Goal: Task Accomplishment & Management: Manage account settings

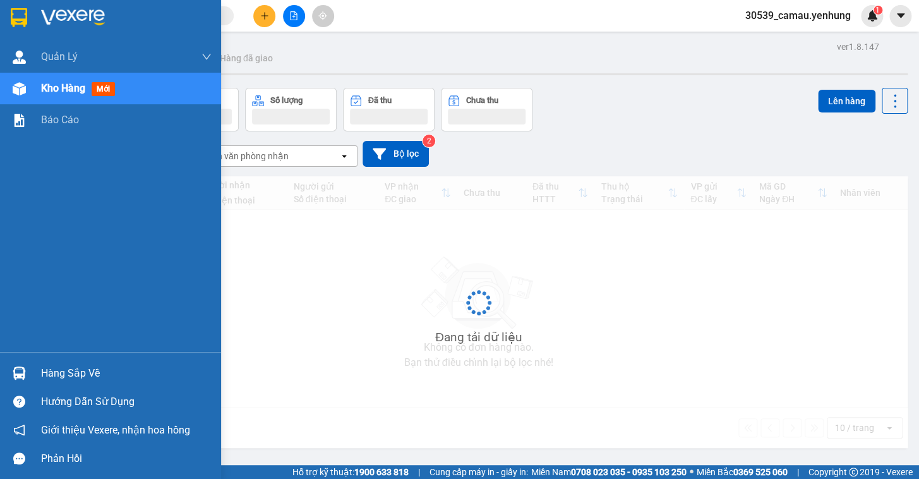
click at [49, 368] on div "Hàng sắp về" at bounding box center [126, 373] width 171 height 19
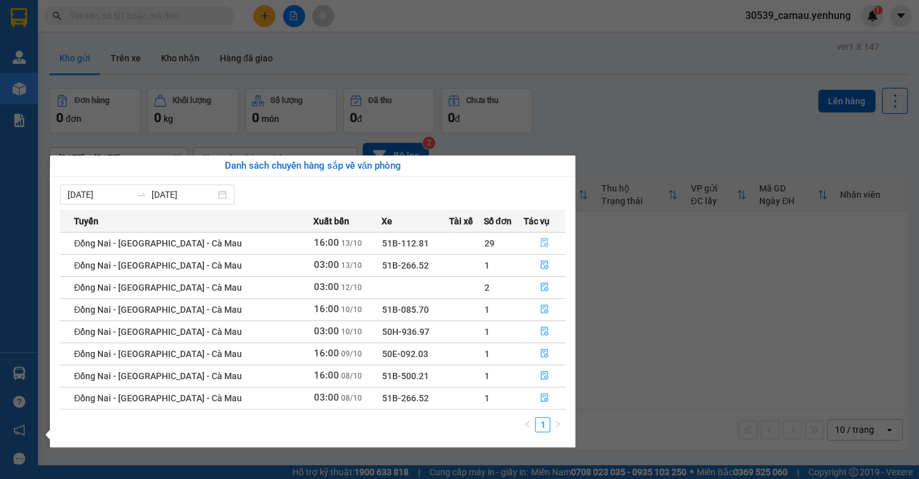
click at [541, 245] on icon "file-done" at bounding box center [545, 242] width 8 height 9
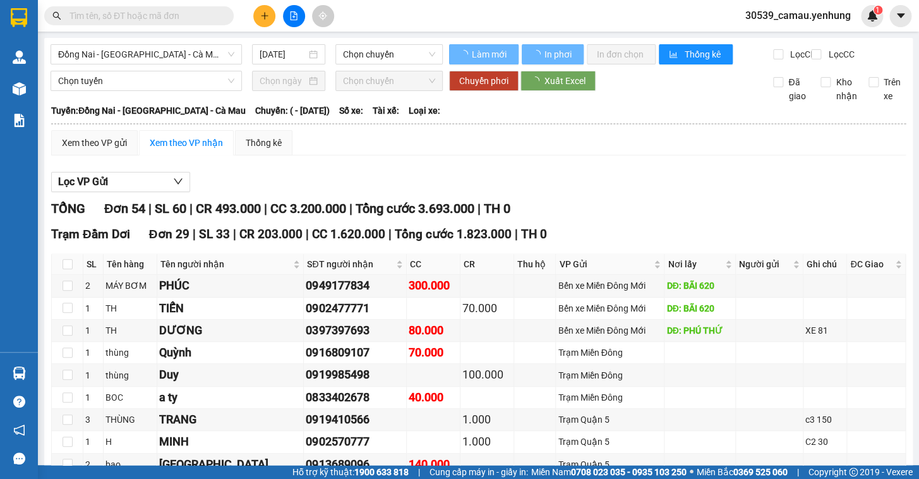
type input "13/10/2025"
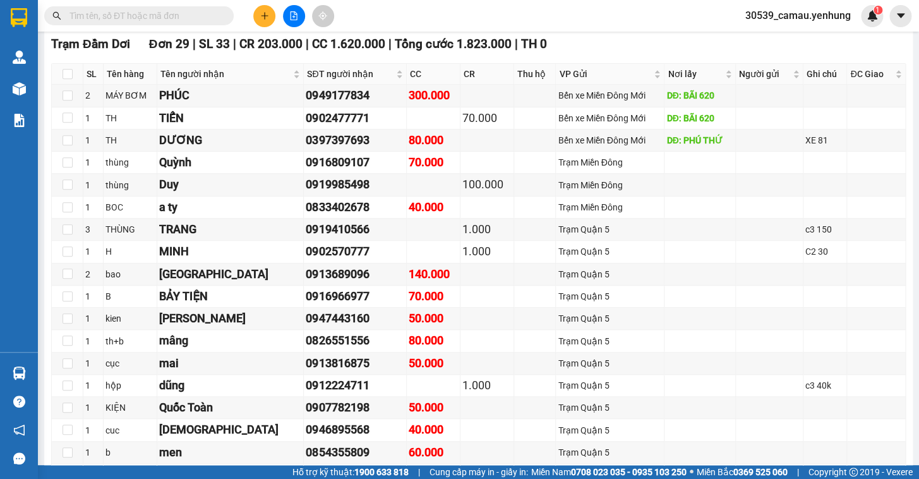
scroll to position [189, 0]
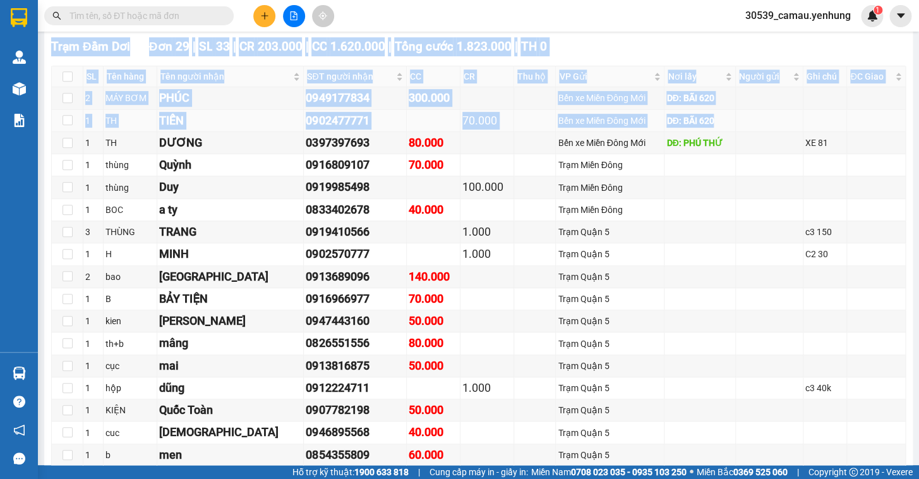
drag, startPoint x: 899, startPoint y: 116, endPoint x: 897, endPoint y: 138, distance: 22.3
click at [791, 310] on td at bounding box center [770, 299] width 68 height 22
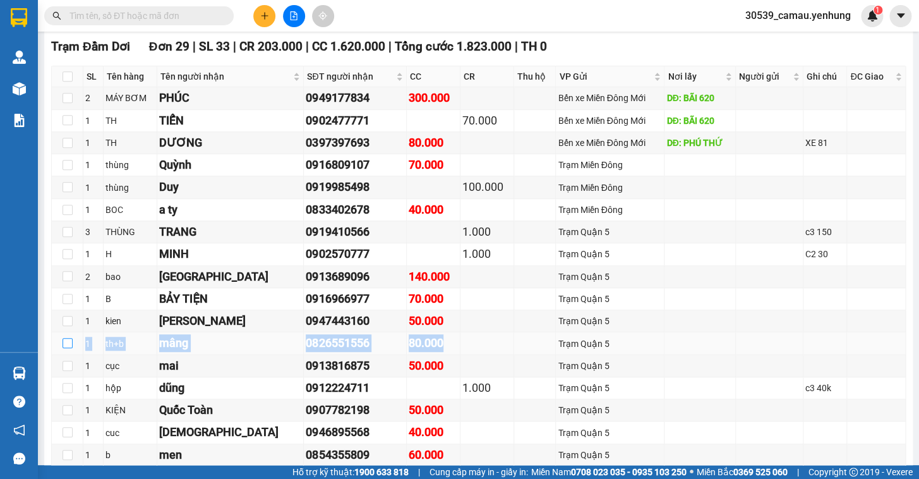
drag, startPoint x: 421, startPoint y: 351, endPoint x: 71, endPoint y: 346, distance: 350.7
click at [71, 346] on tr "1 th+b mâng 0826551556 80.000 Trạm Quận 5" at bounding box center [479, 343] width 854 height 22
click at [674, 351] on td at bounding box center [700, 343] width 71 height 22
drag, startPoint x: 423, startPoint y: 353, endPoint x: 92, endPoint y: 352, distance: 331.1
click at [88, 354] on tr "1 th+b mâng 0826551556 80.000 Trạm Quận 5" at bounding box center [479, 343] width 854 height 22
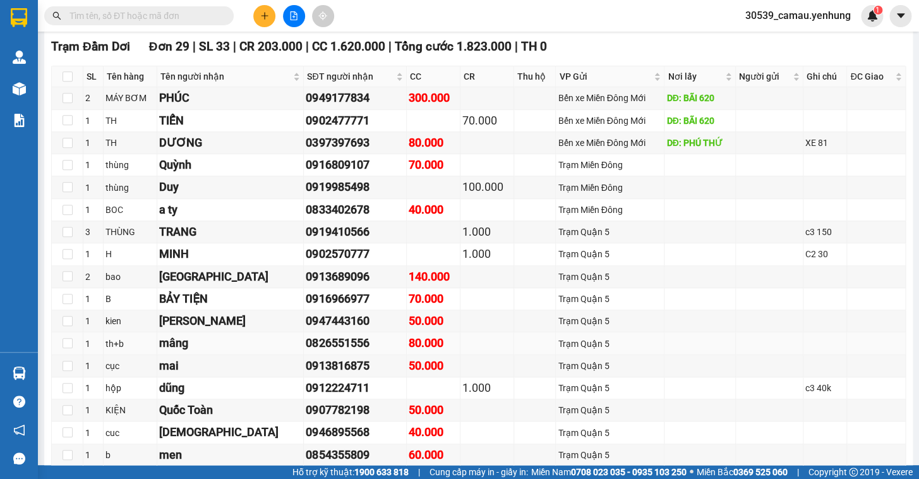
click at [492, 350] on td at bounding box center [488, 343] width 54 height 22
drag, startPoint x: 425, startPoint y: 351, endPoint x: 100, endPoint y: 356, distance: 324.8
click at [100, 355] on tr "1 th+b mâng 0826551556 80.000 Trạm Quận 5" at bounding box center [479, 343] width 854 height 22
click at [709, 368] on td at bounding box center [700, 366] width 71 height 22
drag, startPoint x: 423, startPoint y: 351, endPoint x: 126, endPoint y: 354, distance: 297.0
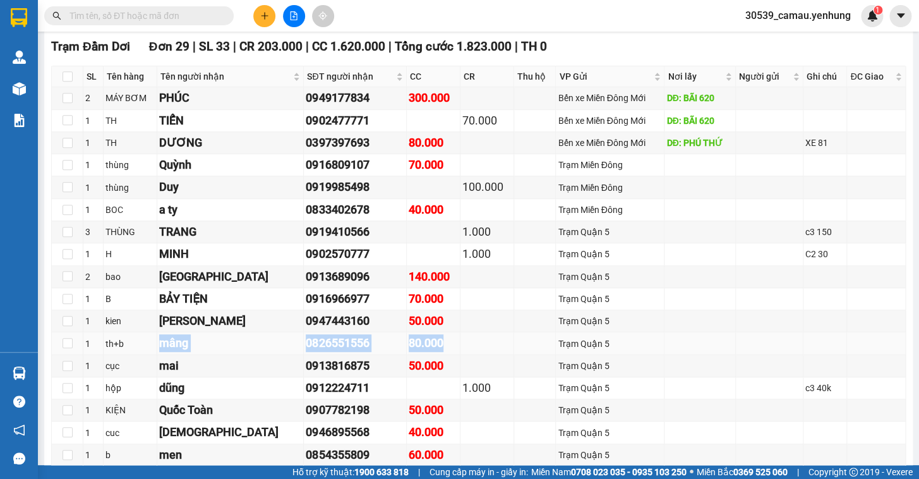
click at [126, 354] on tr "1 th+b mâng 0826551556 80.000 Trạm Quận 5" at bounding box center [479, 343] width 854 height 22
click at [619, 351] on div "Trạm Quận 5" at bounding box center [610, 344] width 104 height 14
drag, startPoint x: 422, startPoint y: 351, endPoint x: 94, endPoint y: 358, distance: 328.0
click at [94, 355] on tr "1 th+b mâng 0826551556 80.000 Trạm Quận 5" at bounding box center [479, 343] width 854 height 22
click at [766, 374] on td at bounding box center [770, 366] width 68 height 22
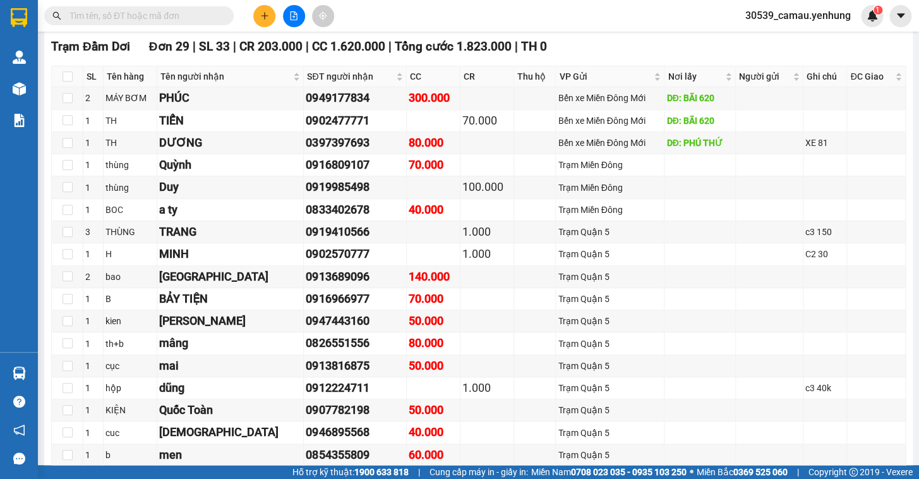
click at [263, 15] on icon "plus" at bounding box center [264, 15] width 9 height 9
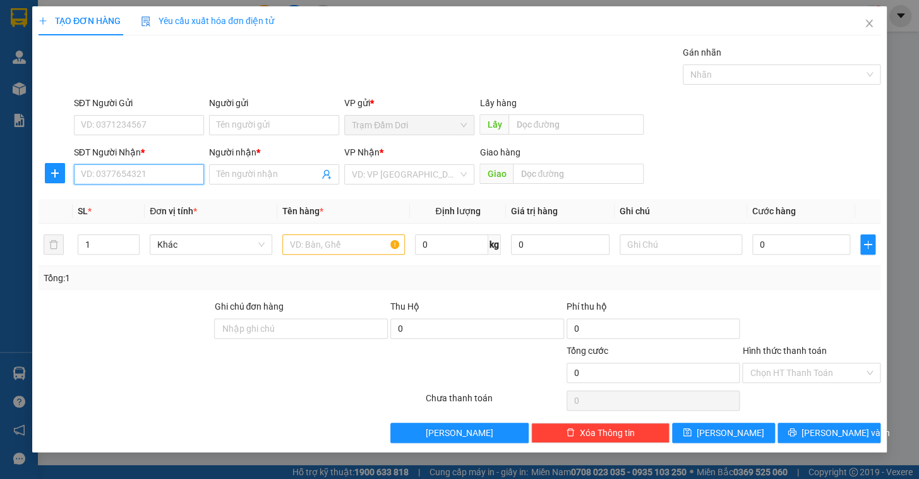
click at [121, 177] on input "SĐT Người Nhận *" at bounding box center [139, 174] width 130 height 20
type input "0"
type input "0366866708"
type input "thống"
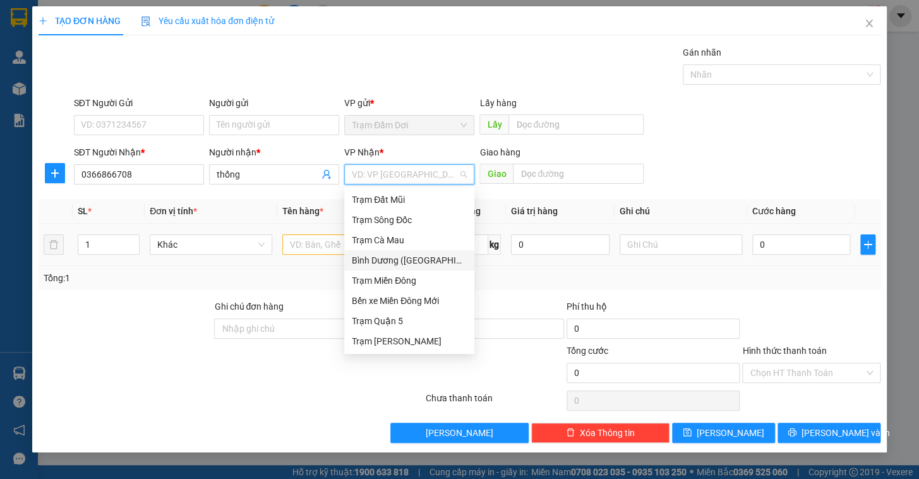
click at [416, 261] on div "Bình Dương (BX Bàu Bàng)" at bounding box center [409, 260] width 115 height 14
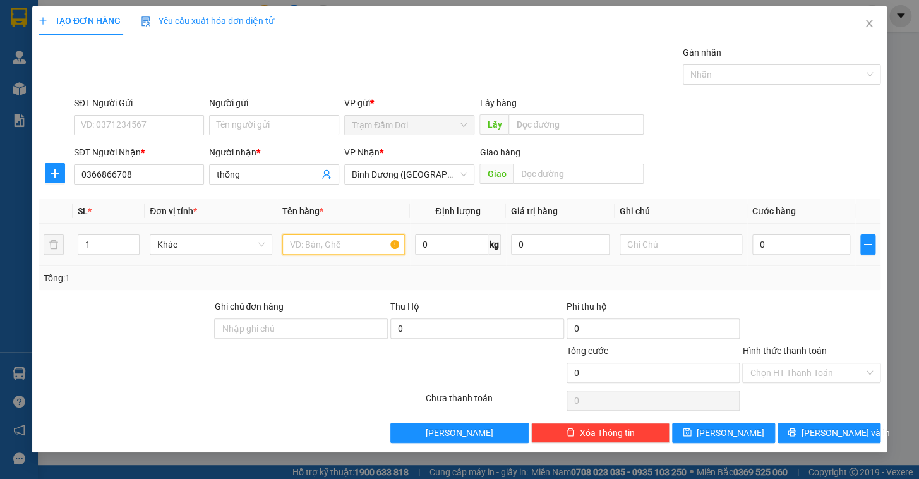
drag, startPoint x: 308, startPoint y: 253, endPoint x: 310, endPoint y: 260, distance: 8.0
click at [310, 253] on input "text" at bounding box center [343, 244] width 123 height 20
type input "1t"
click at [646, 240] on input "text" at bounding box center [681, 244] width 123 height 20
type input "c"
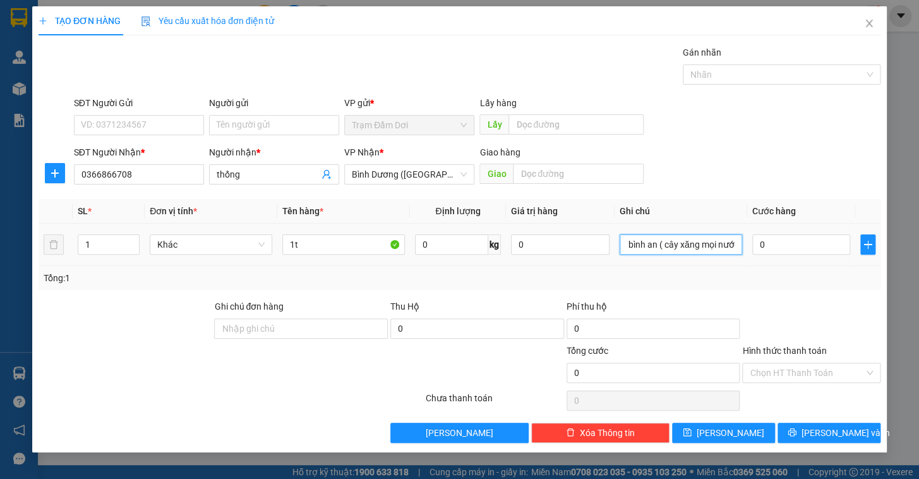
scroll to position [0, 92]
type input "0859988658 cây xăng bình an ( cây xăng mọi nước)"
click at [768, 236] on input "0" at bounding box center [802, 244] width 99 height 20
type input "1"
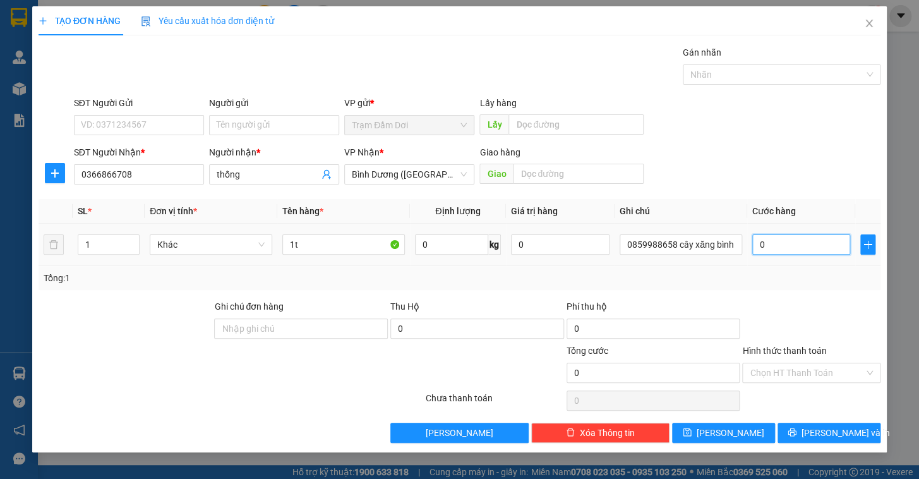
type input "1"
type input "10"
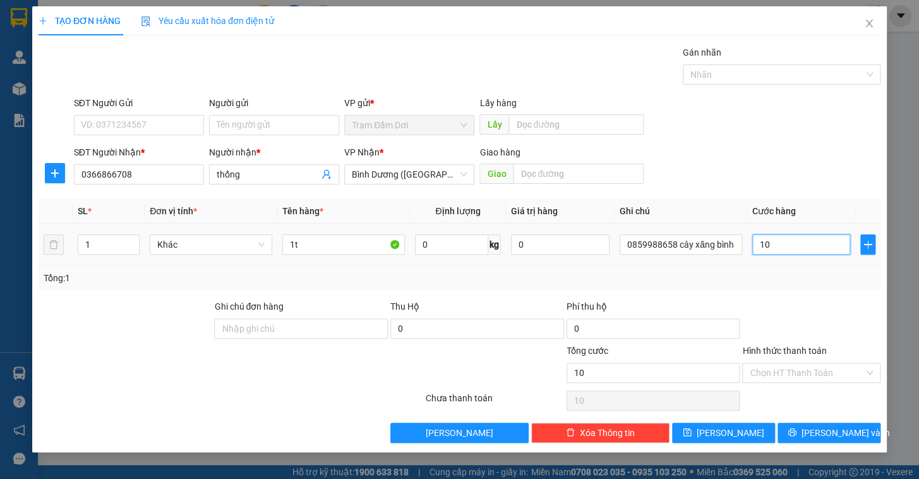
type input "100"
type input "100.000"
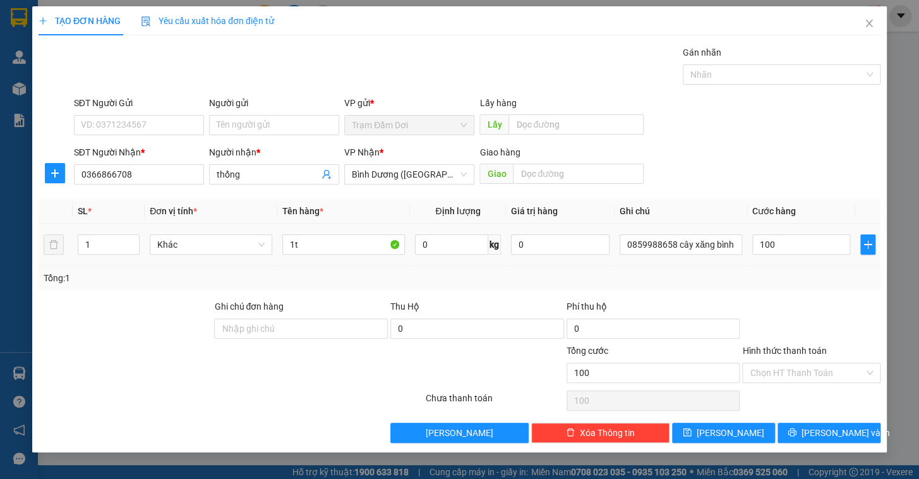
type input "100.000"
drag, startPoint x: 758, startPoint y: 279, endPoint x: 775, endPoint y: 309, distance: 34.3
click at [771, 301] on div "Transit Pickup Surcharge Ids Transit Deliver Surcharge Ids Transit Deliver Surc…" at bounding box center [460, 243] width 842 height 397
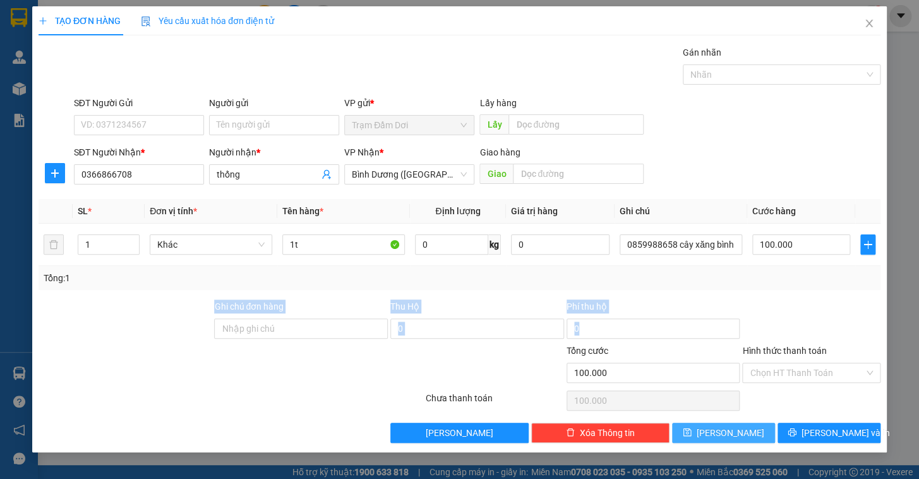
drag, startPoint x: 729, startPoint y: 431, endPoint x: 734, endPoint y: 436, distance: 6.7
click at [729, 432] on span "Lưu" at bounding box center [731, 433] width 68 height 14
type input "0"
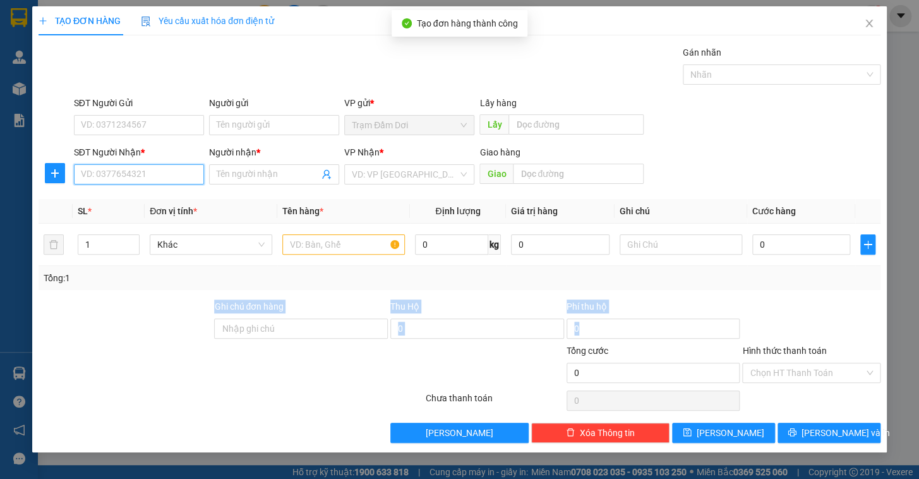
click at [123, 176] on input "SĐT Người Nhận *" at bounding box center [139, 174] width 130 height 20
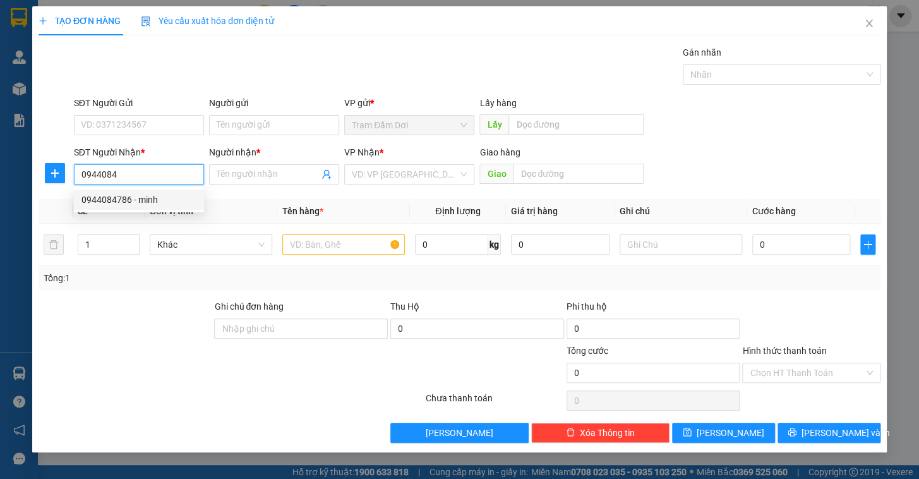
click at [135, 197] on div "0944084786 - minh" at bounding box center [139, 200] width 115 height 14
type input "0944084786"
type input "minh"
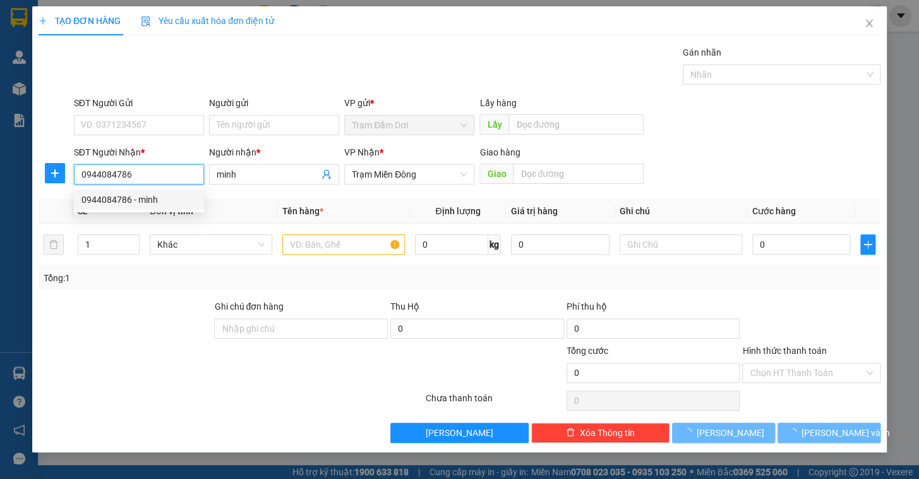
type input "100.000"
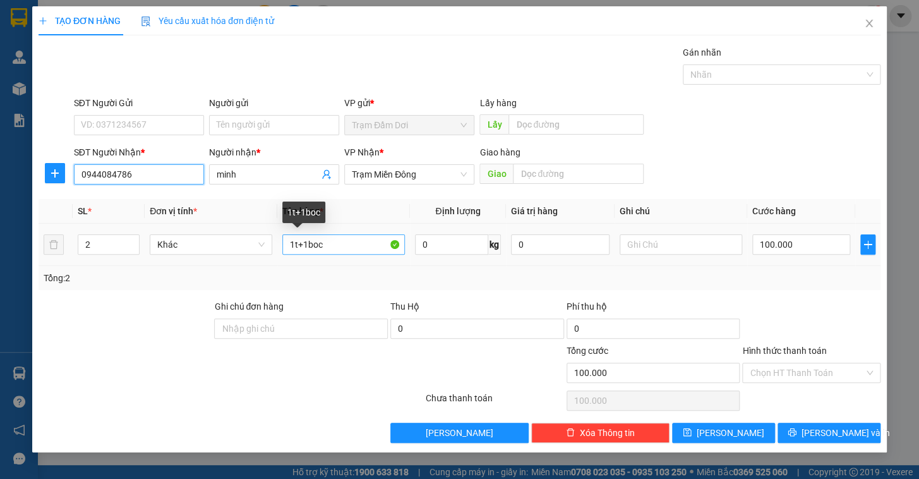
type input "0944084786"
drag, startPoint x: 351, startPoint y: 246, endPoint x: 310, endPoint y: 244, distance: 40.5
click at [310, 244] on input "1t+1boc" at bounding box center [343, 244] width 123 height 20
type input "1t+1k"
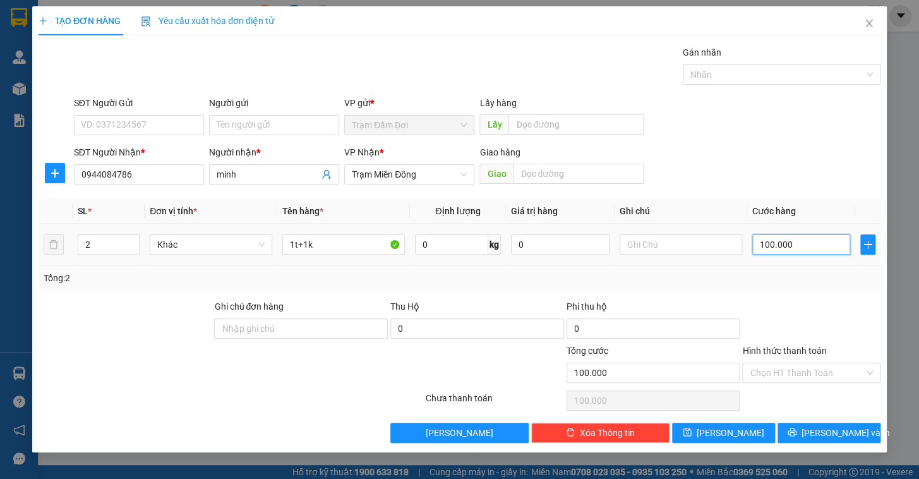
click at [790, 246] on input "100.000" at bounding box center [802, 244] width 99 height 20
type input "1"
type input "15"
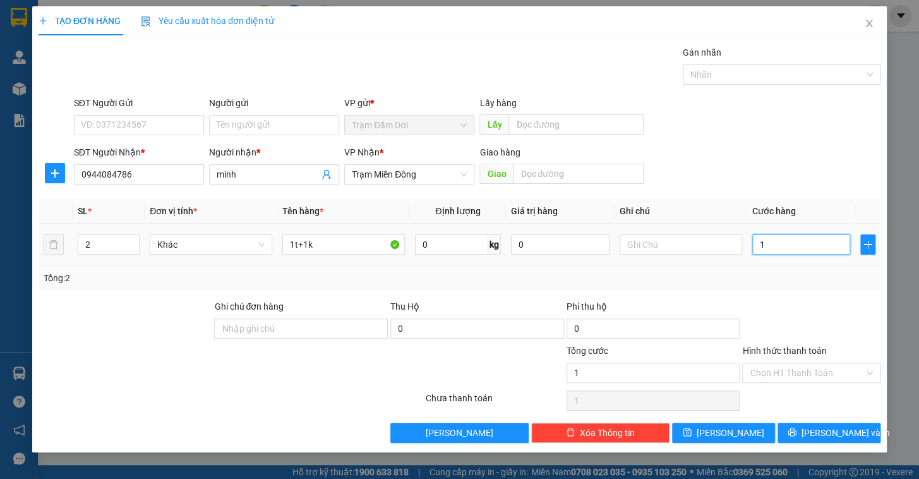
type input "15"
type input "150"
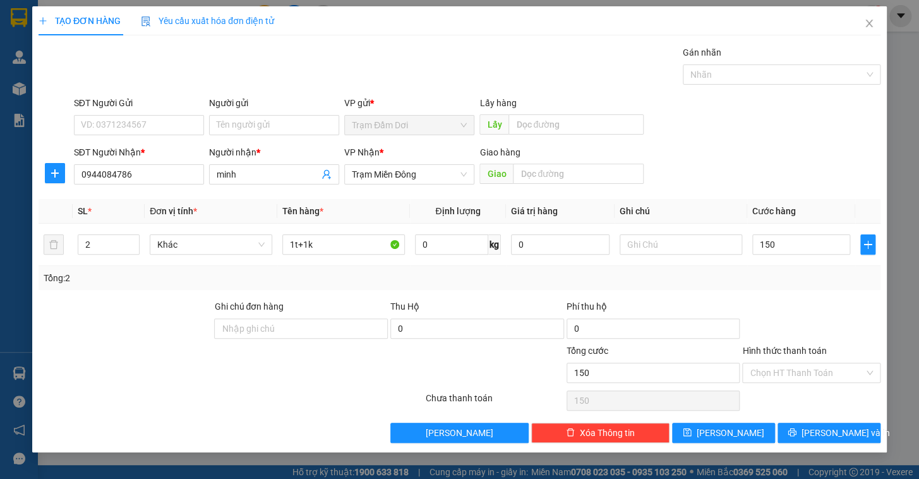
type input "150.000"
click at [777, 288] on div "Tổng: 2" at bounding box center [460, 278] width 842 height 24
click at [777, 379] on input "Hình thức thanh toán" at bounding box center [807, 372] width 114 height 19
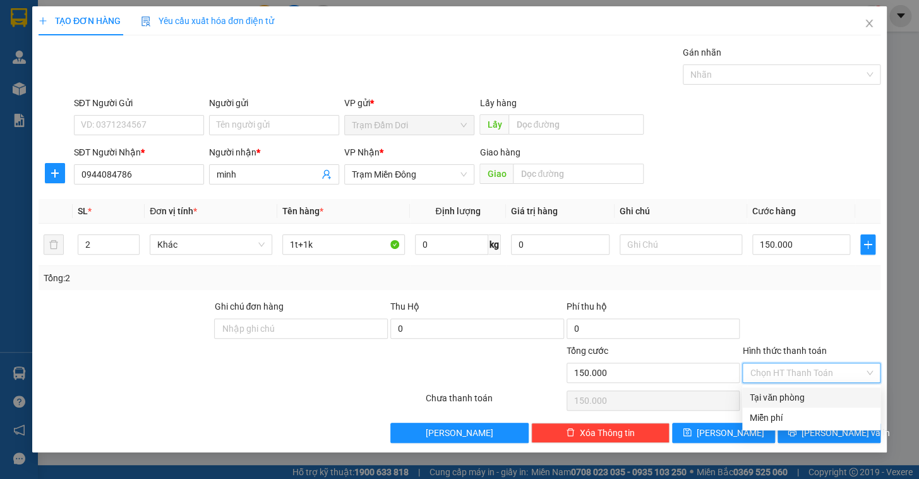
click at [772, 397] on div "Tại văn phòng" at bounding box center [811, 398] width 123 height 14
type input "0"
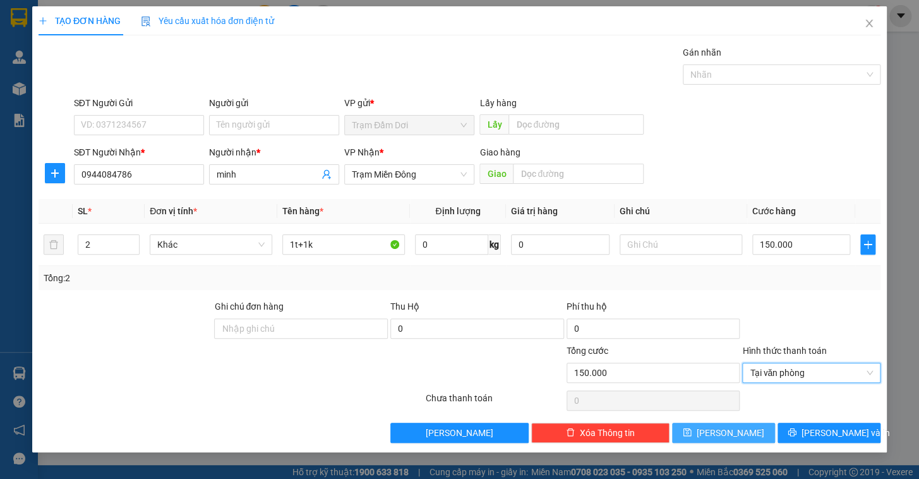
click at [739, 440] on button "Lưu" at bounding box center [723, 433] width 103 height 20
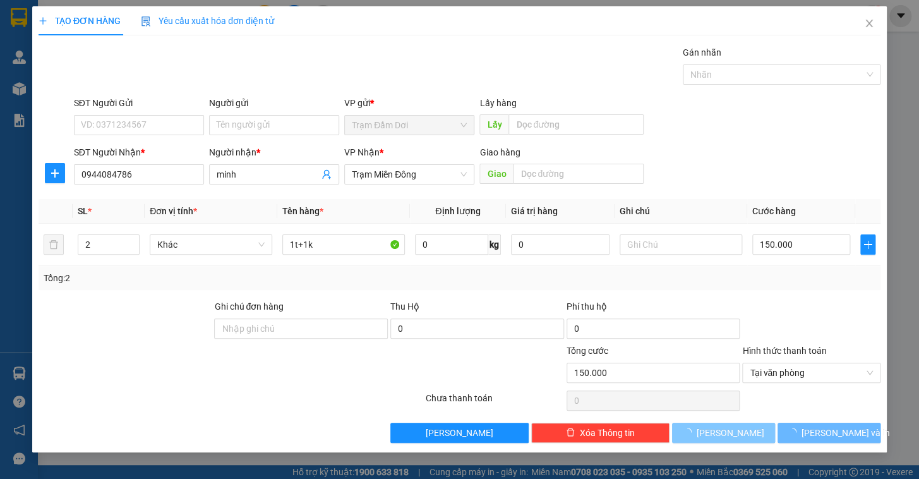
type input "0"
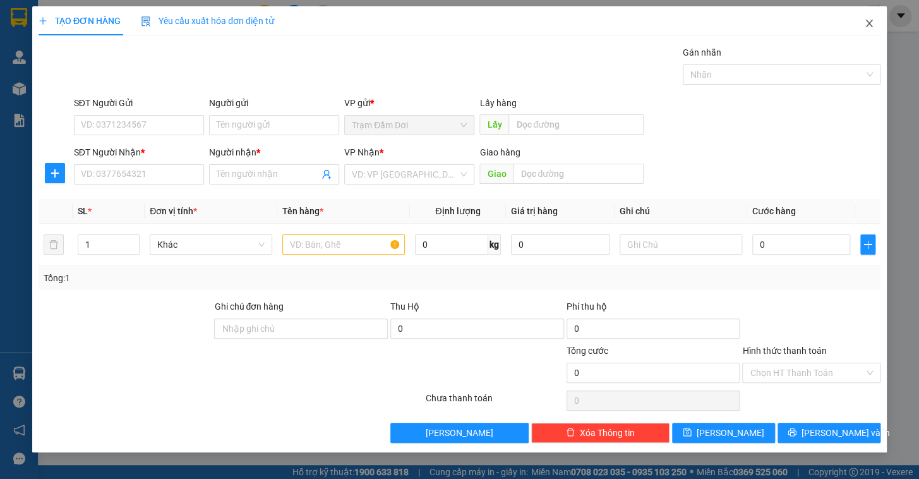
click at [867, 27] on icon "close" at bounding box center [869, 23] width 10 height 10
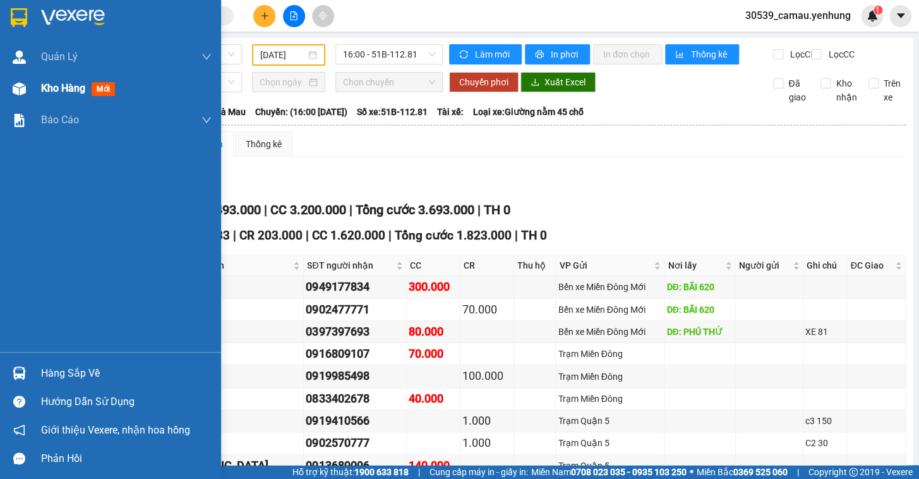
click at [27, 88] on div at bounding box center [19, 89] width 22 height 22
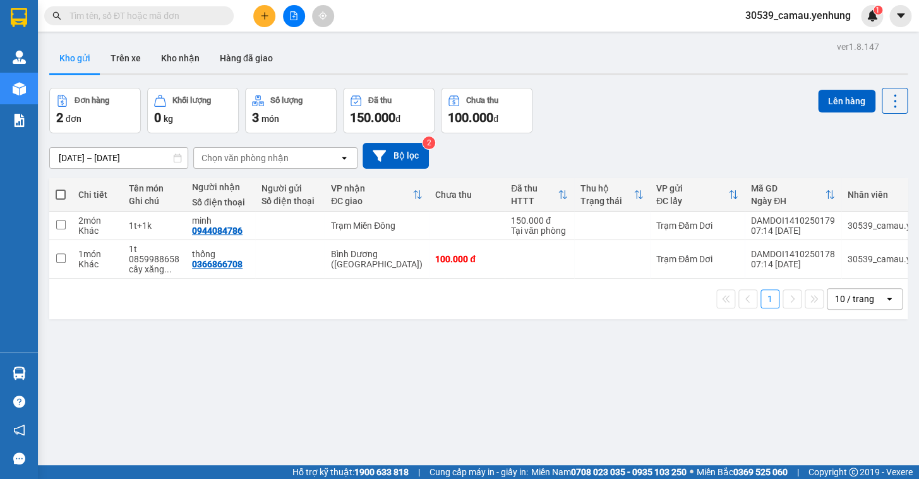
click at [58, 191] on span at bounding box center [61, 195] width 10 height 10
click at [61, 188] on input "checkbox" at bounding box center [61, 188] width 0 height 0
checkbox input "true"
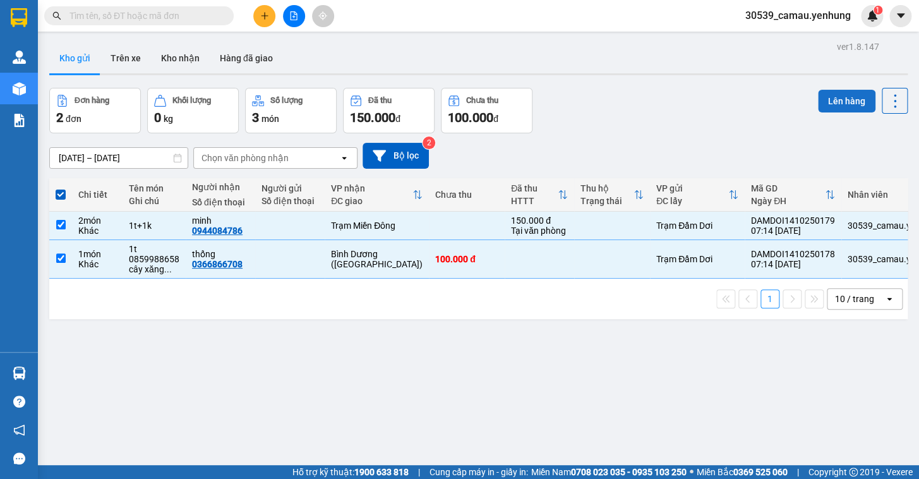
click at [818, 96] on button "Lên hàng" at bounding box center [847, 101] width 58 height 23
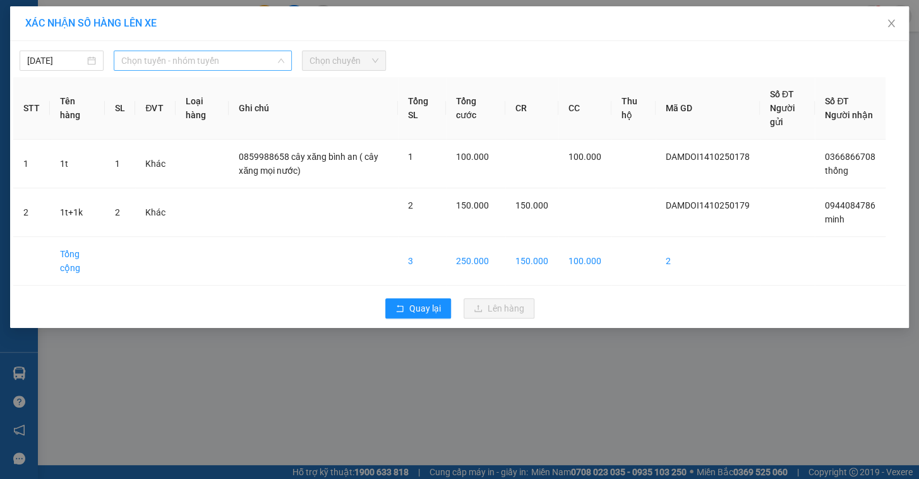
click at [245, 70] on div "Chọn tuyến - nhóm tuyến" at bounding box center [203, 61] width 178 height 20
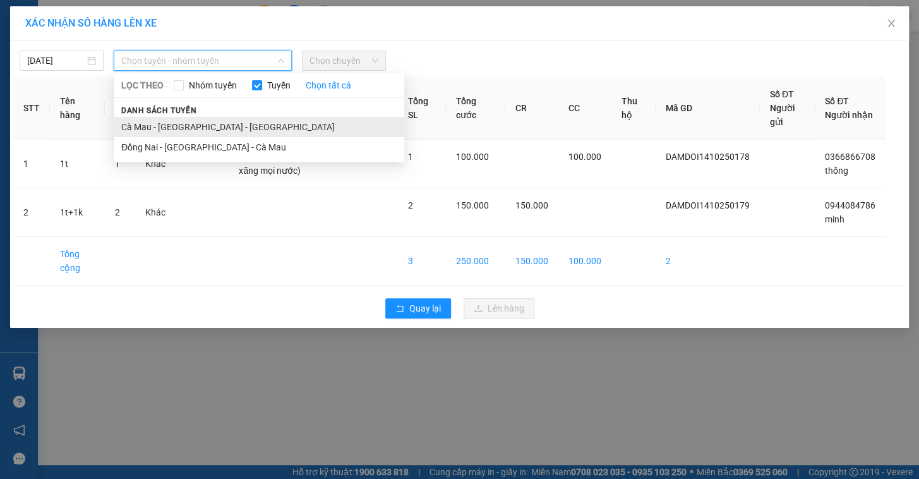
click at [214, 122] on li "Cà Mau - Sài Gòn - Đồng Nai" at bounding box center [259, 127] width 291 height 20
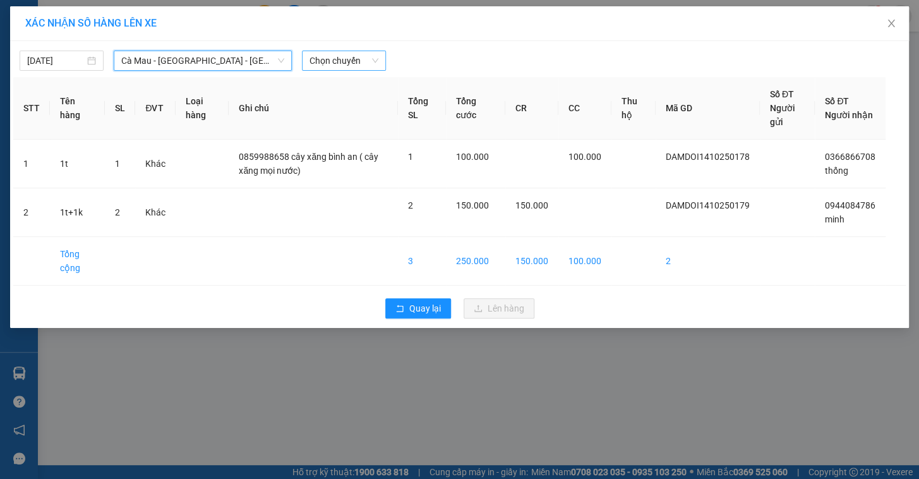
click at [346, 63] on span "Chọn chuyến" at bounding box center [344, 60] width 69 height 19
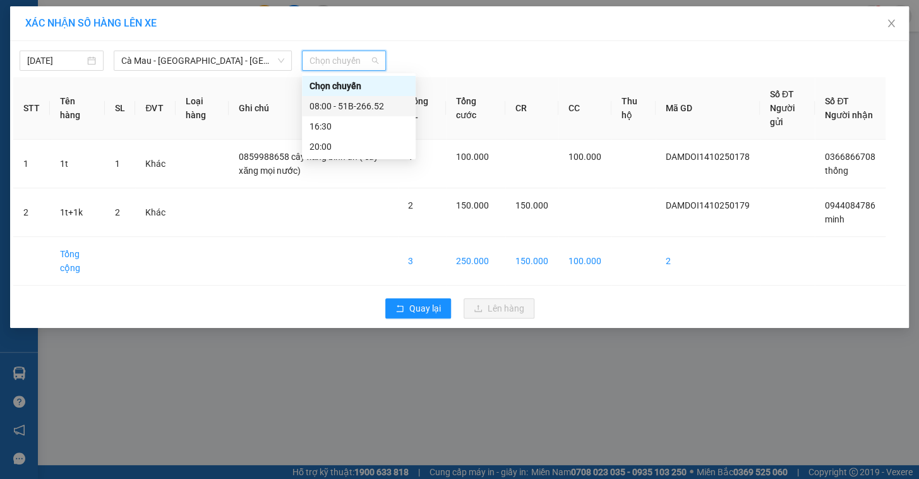
click at [337, 102] on div "08:00 - 51B-266.52" at bounding box center [359, 106] width 99 height 14
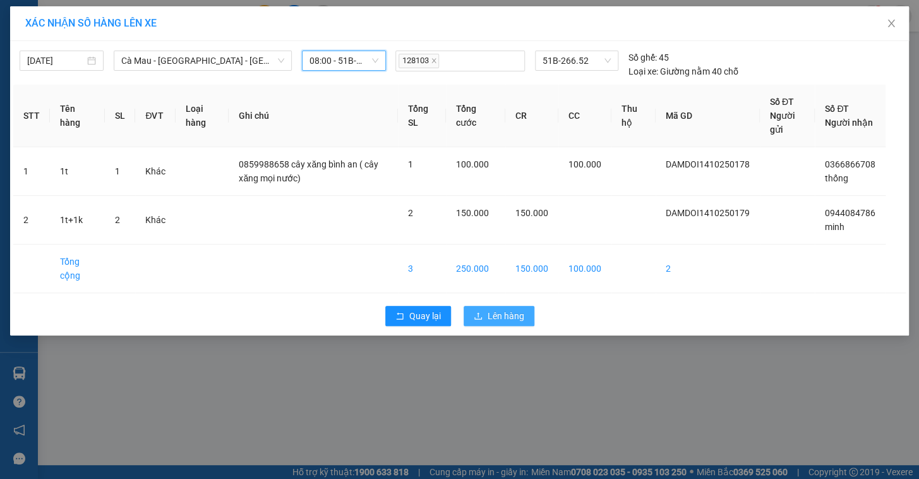
click at [492, 310] on span "Lên hàng" at bounding box center [506, 316] width 37 height 14
